Goal: Navigation & Orientation: Find specific page/section

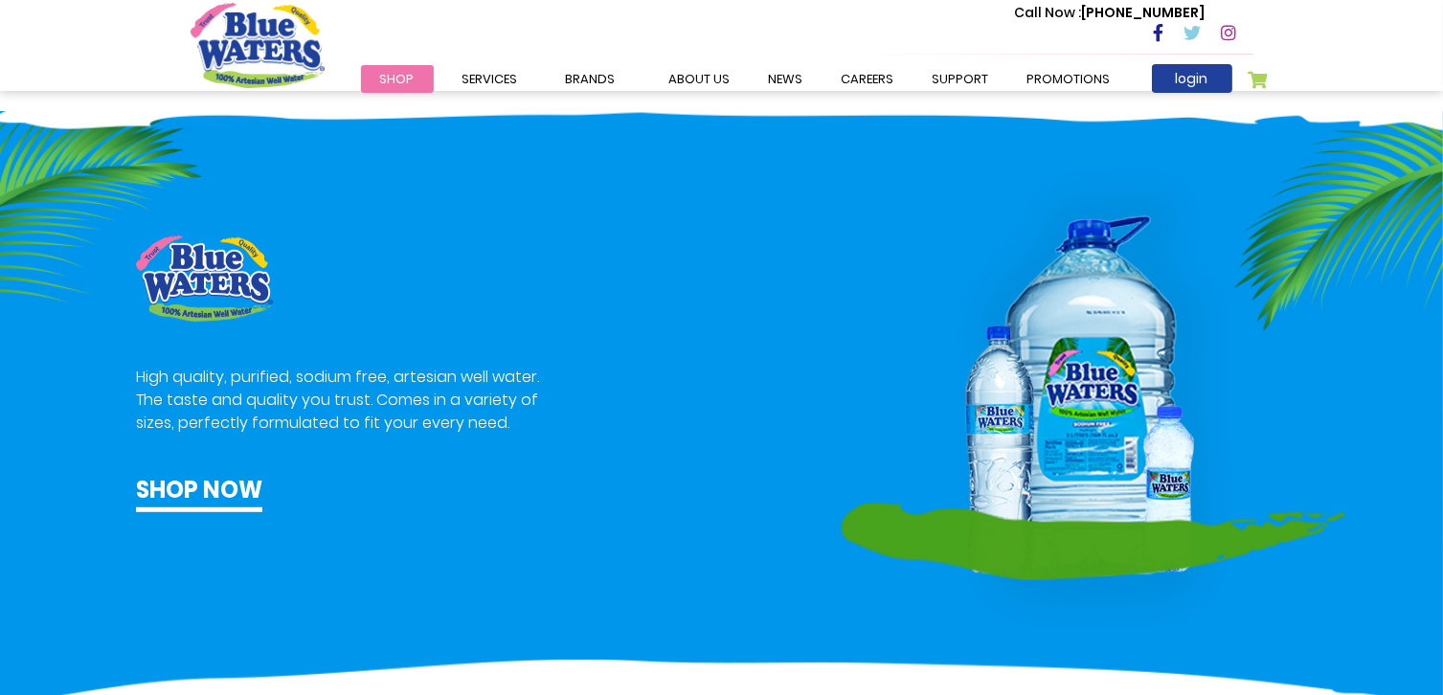
scroll to position [1053, 0]
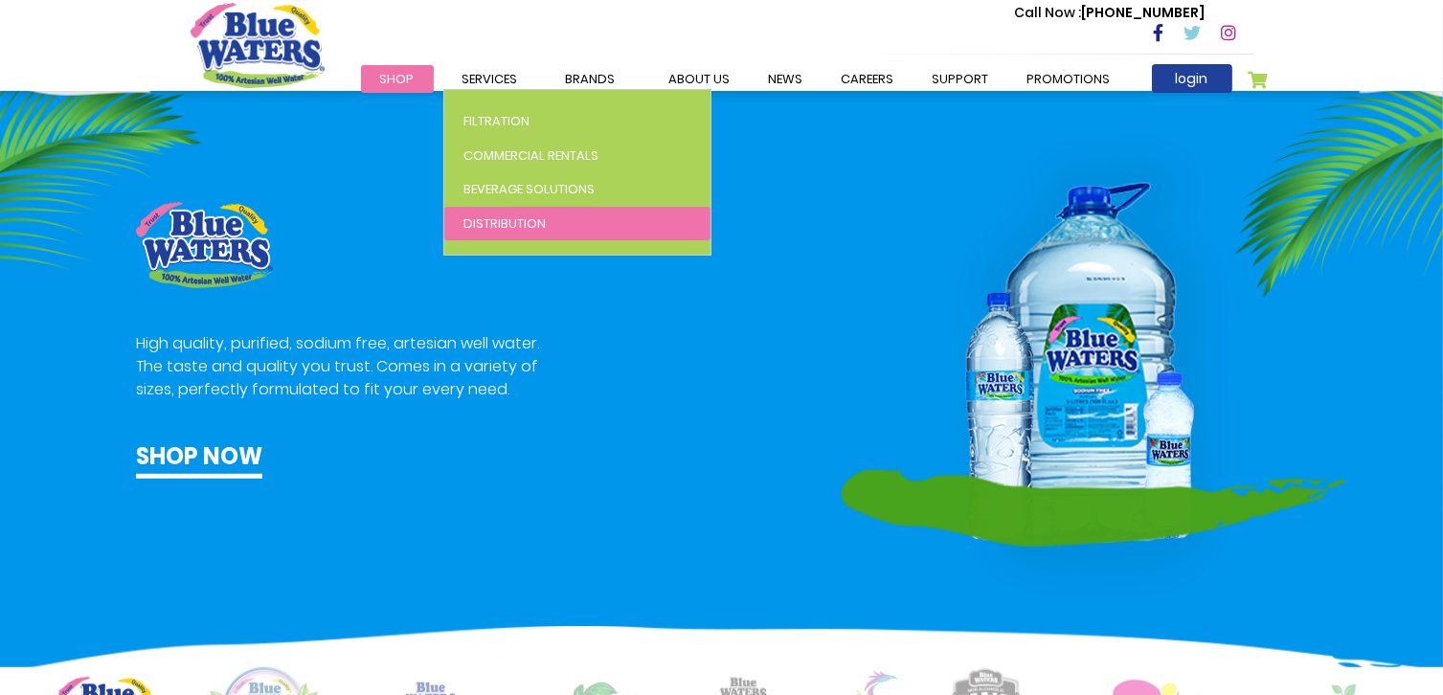
click at [492, 228] on span "Distribution" at bounding box center [504, 223] width 82 height 18
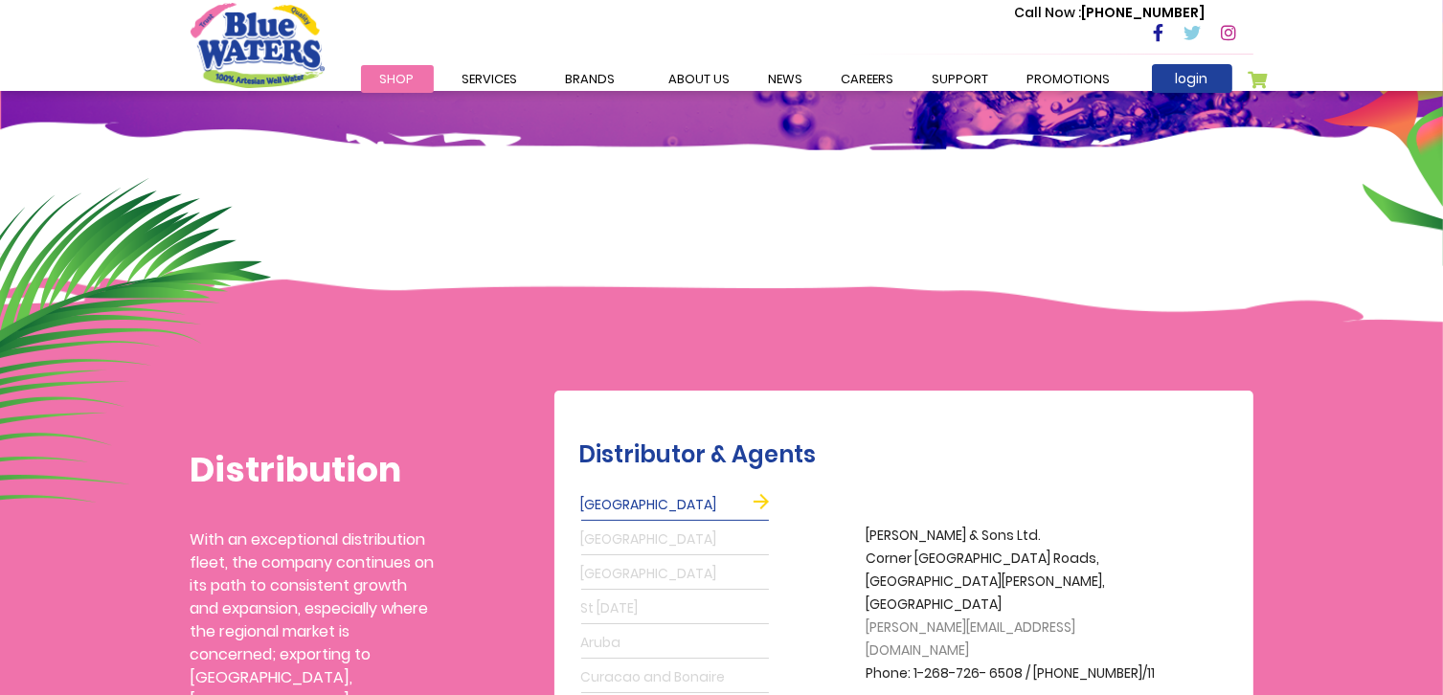
scroll to position [96, 0]
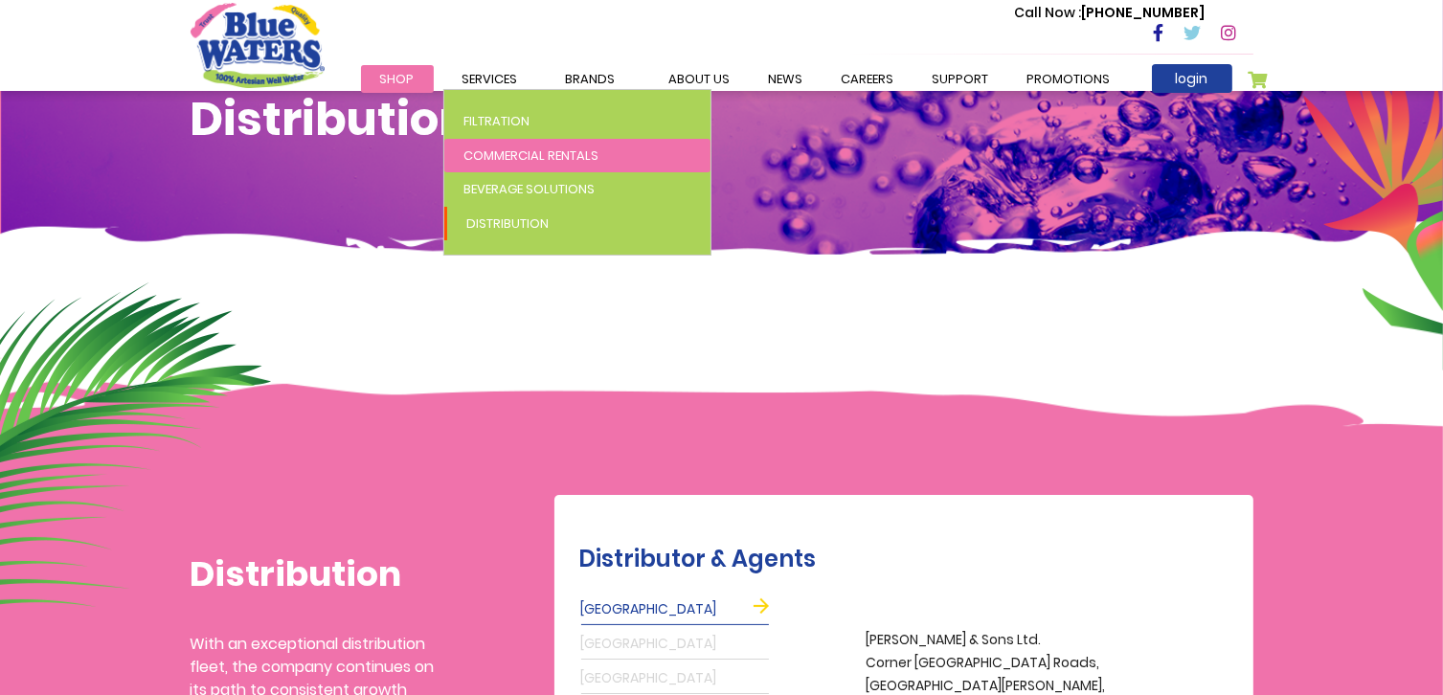
click at [511, 160] on span "Commercial Rentals" at bounding box center [530, 155] width 135 height 18
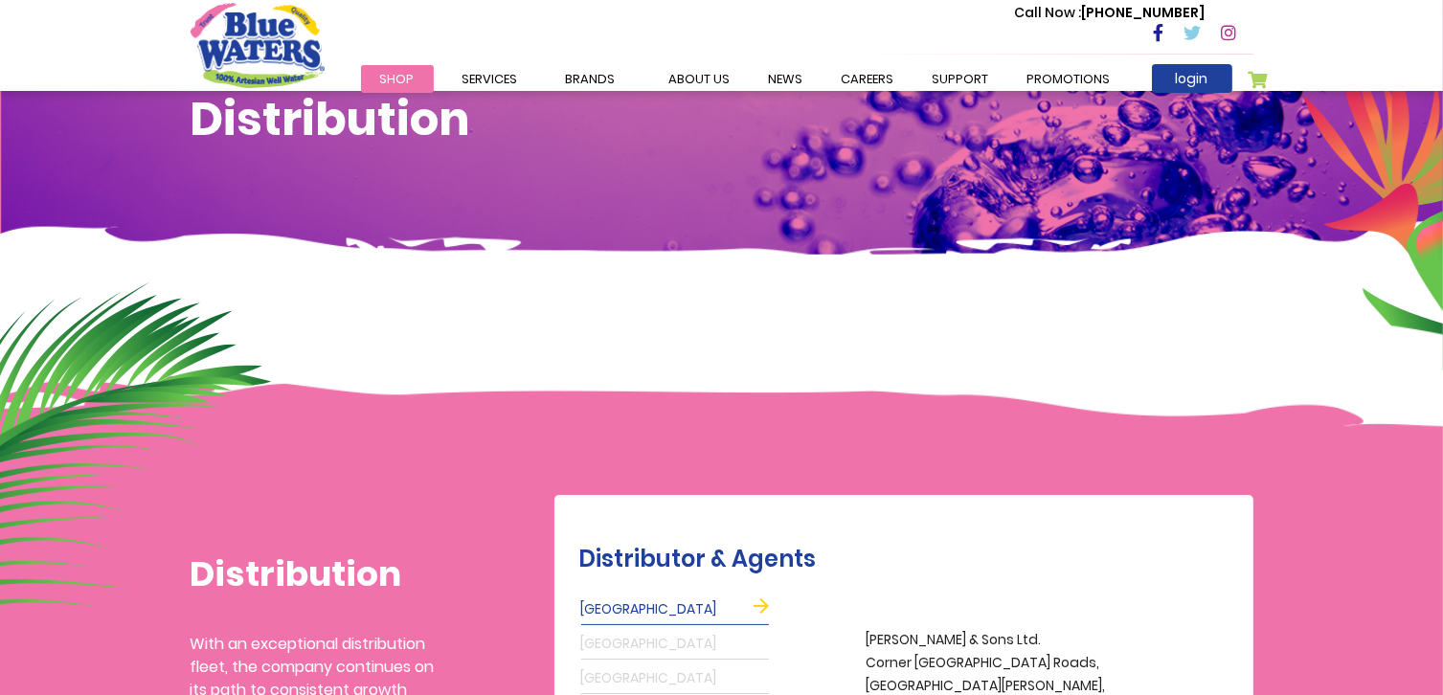
click at [511, 160] on div "Distribution" at bounding box center [721, 139] width 1091 height 94
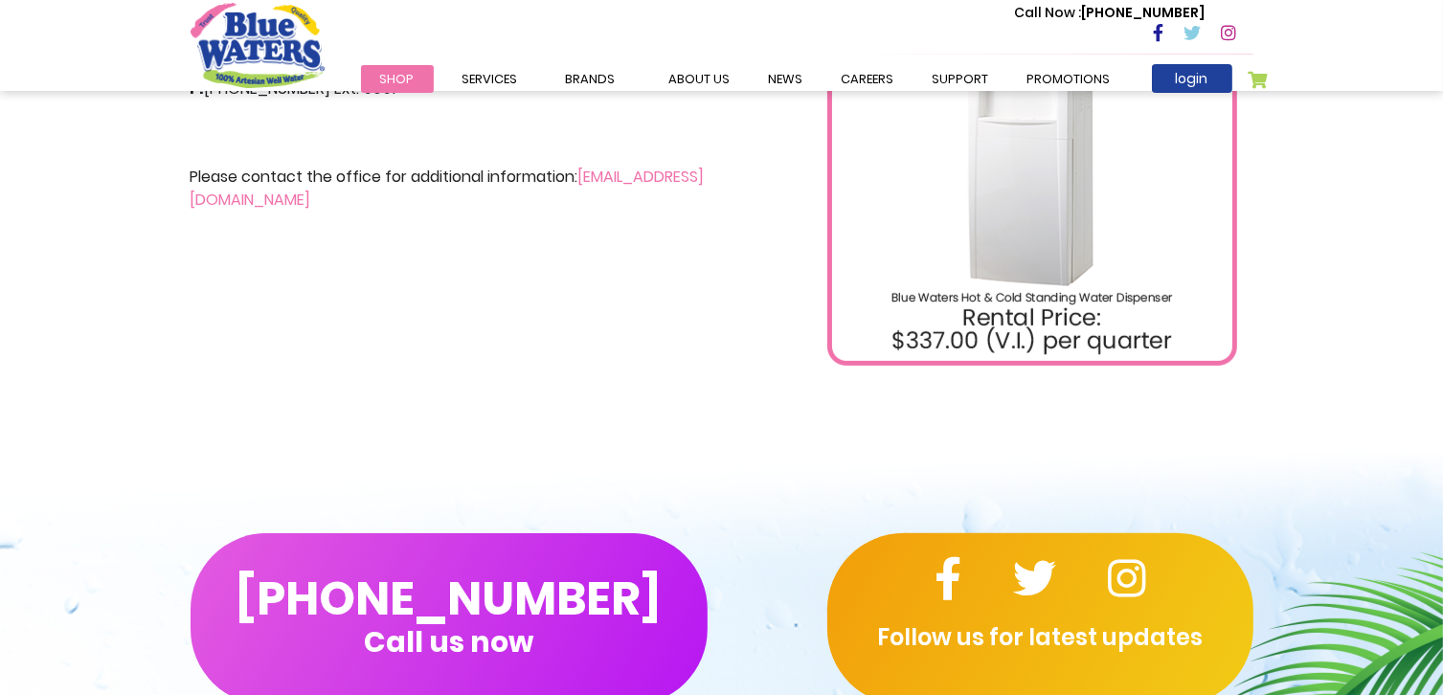
scroll to position [287, 0]
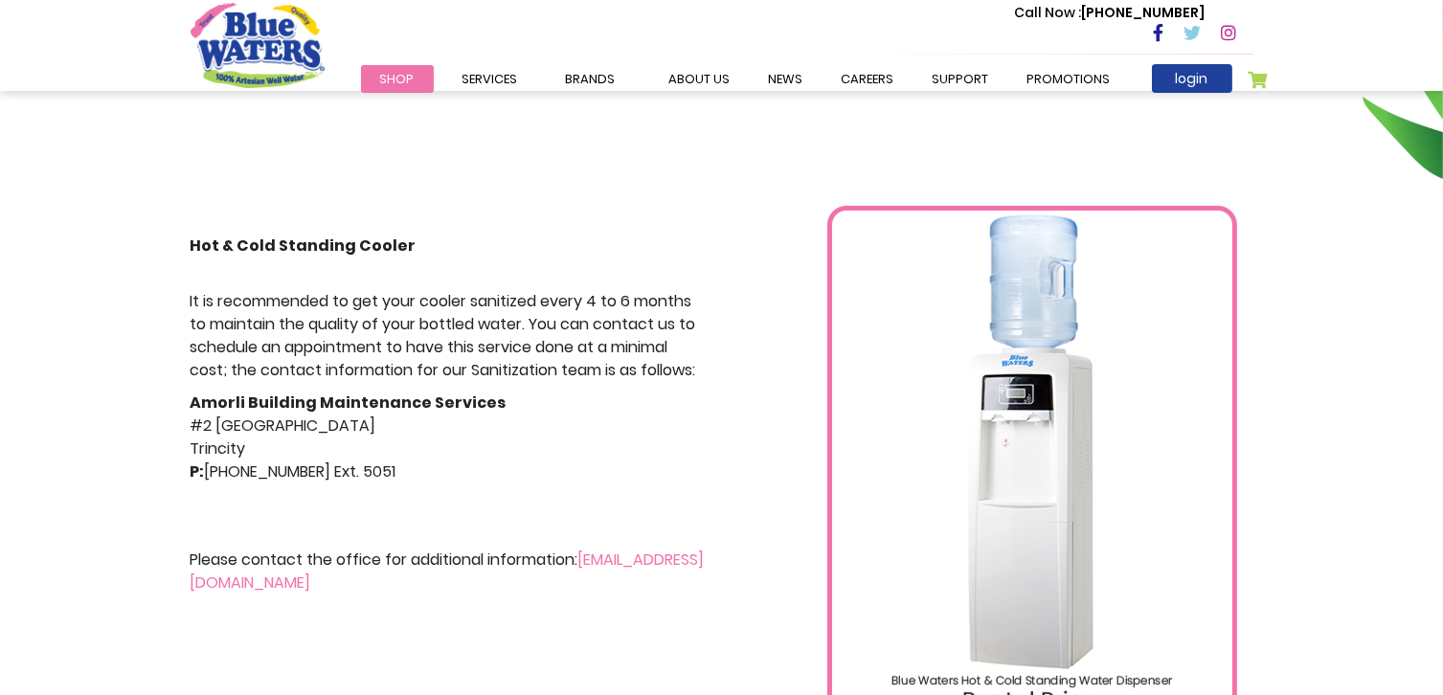
click at [406, 84] on span "Shop" at bounding box center [397, 79] width 34 height 18
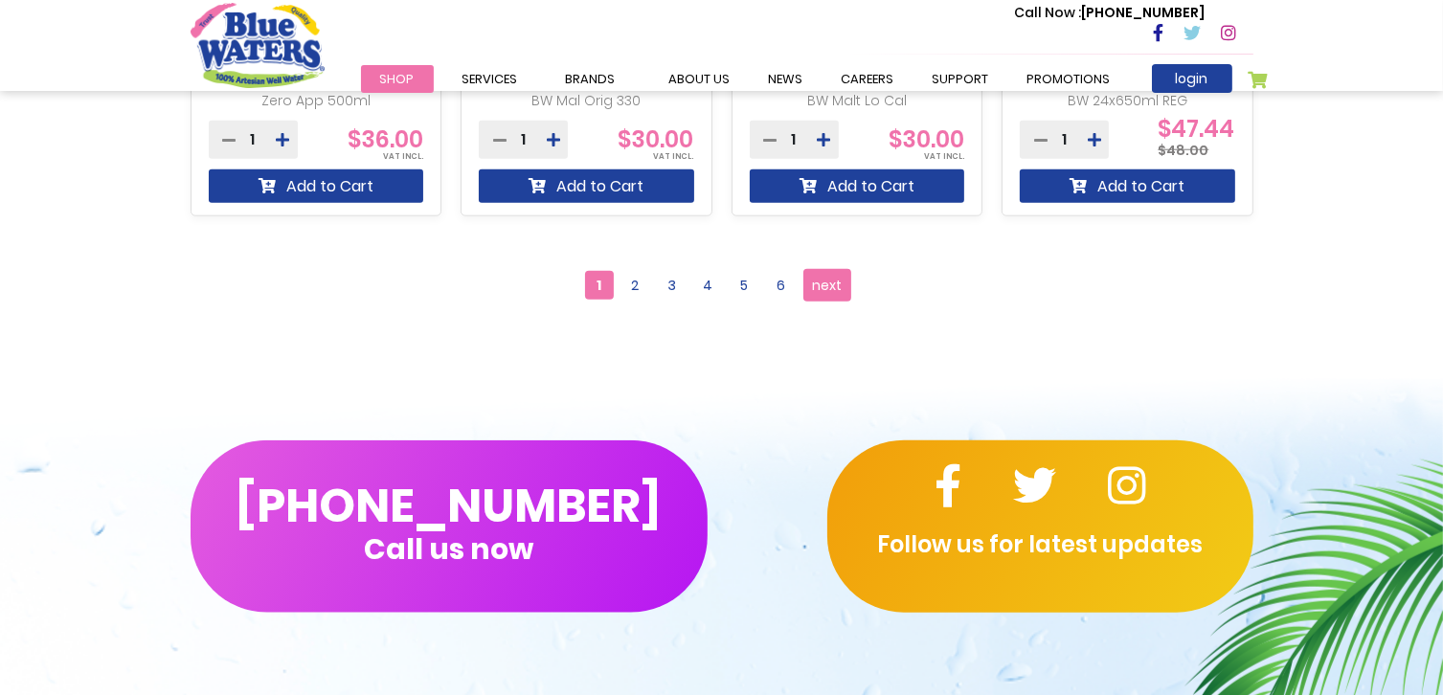
scroll to position [2010, 0]
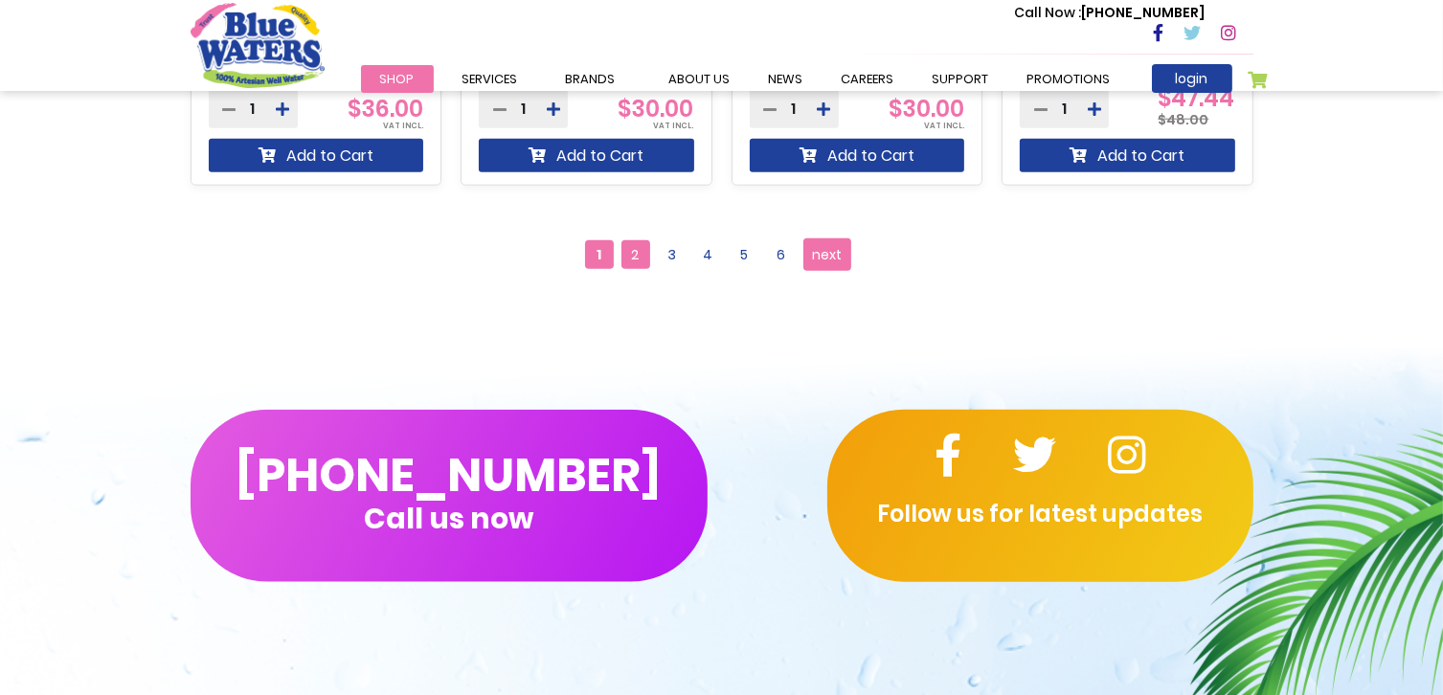
click at [638, 242] on span "2" at bounding box center [635, 254] width 29 height 29
